Goal: Find specific page/section: Find specific page/section

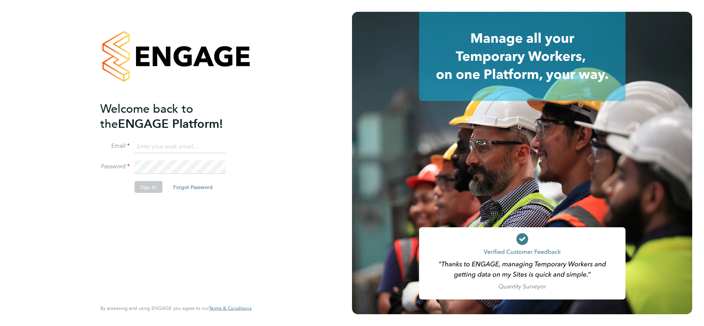
type input "william.bellamy@vistry.co.uk"
click at [176, 221] on div "Welcome back to the ENGAGE Platform! Email william.bellamy@vistry.co.uk Passwor…" at bounding box center [172, 200] width 144 height 198
click at [151, 191] on button "Sign In" at bounding box center [148, 187] width 28 height 12
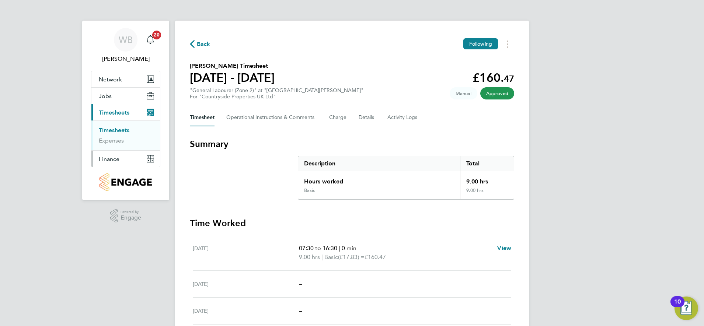
click at [109, 162] on span "Finance" at bounding box center [109, 158] width 21 height 7
click at [117, 146] on link "Invoices & Credit Notes" at bounding box center [122, 150] width 46 height 14
